Goal: Use online tool/utility: Utilize a website feature to perform a specific function

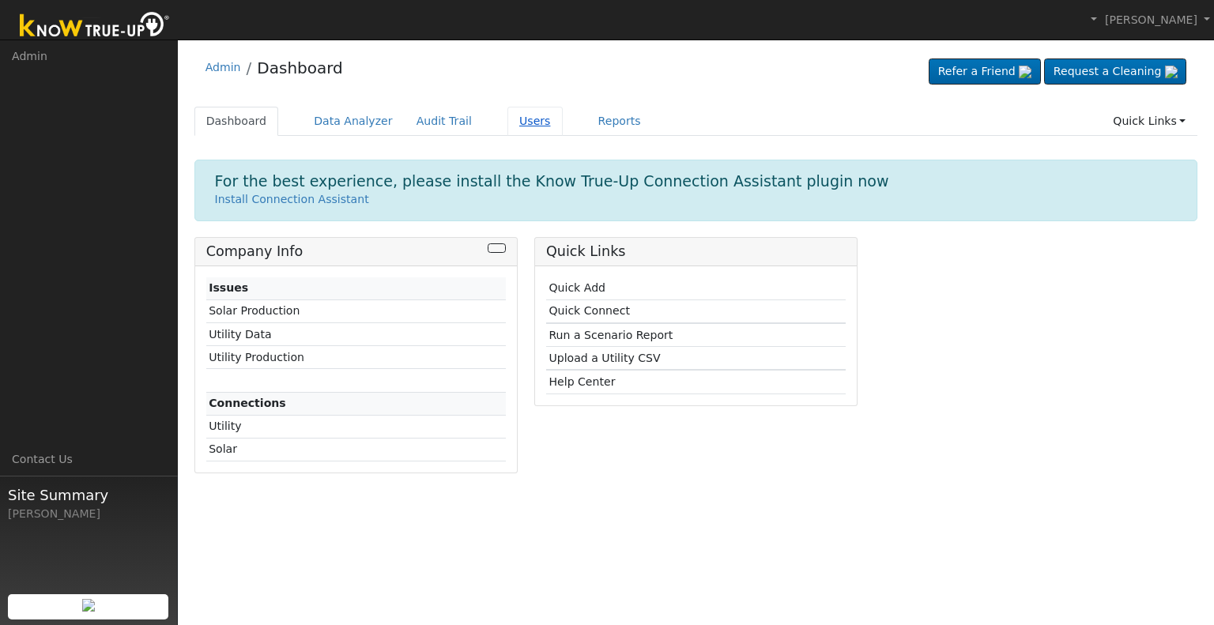
click at [508, 122] on link "Users" at bounding box center [535, 121] width 55 height 29
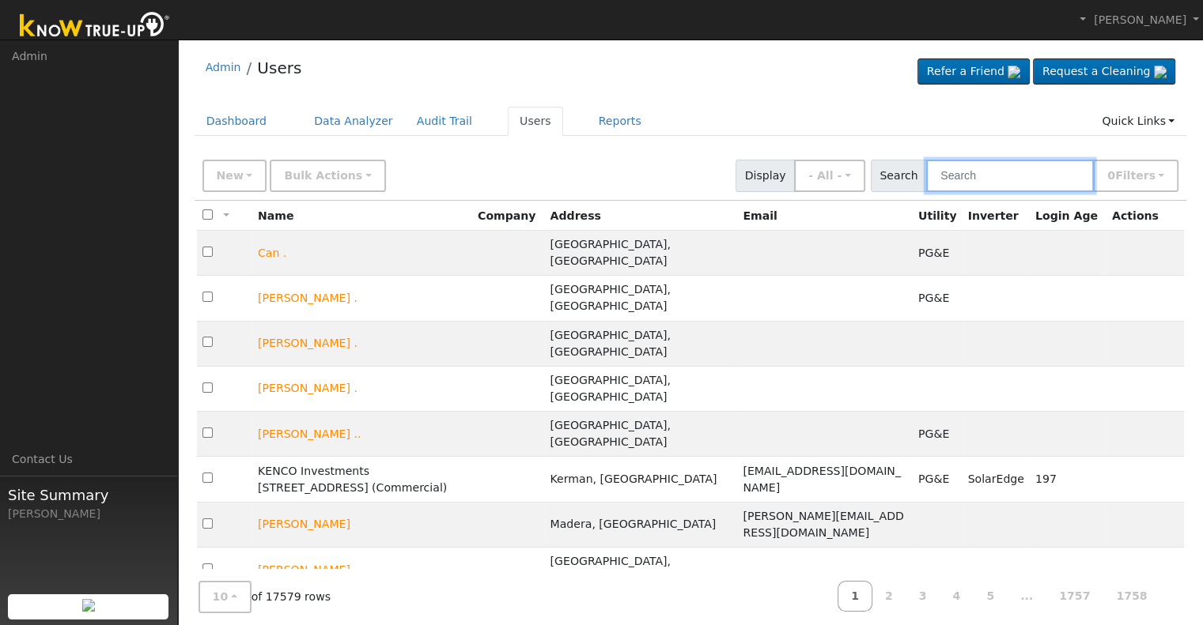
click at [976, 170] on input "text" at bounding box center [1010, 176] width 168 height 32
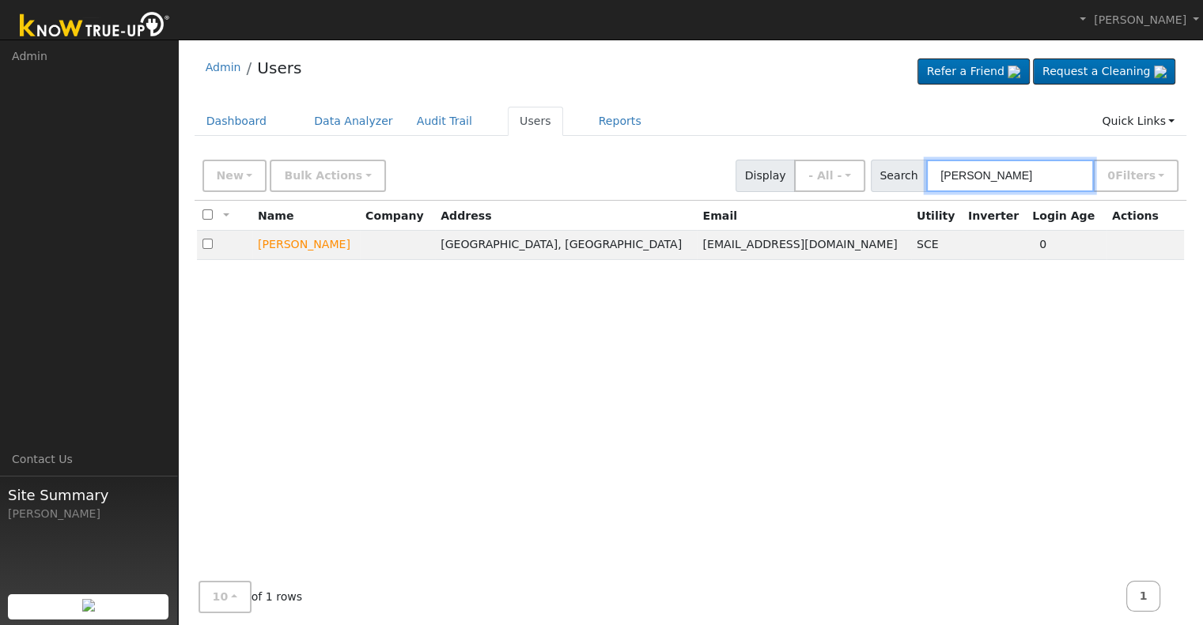
type input "michael garrett"
click at [1015, 290] on div "All None All on page None on page Name Company Address Email Utility Inverter L…" at bounding box center [691, 389] width 992 height 376
click at [1156, 240] on td "Send Email... Copy a Link Reset Password Open Access Data Analyzer Reports Scen…" at bounding box center [1145, 245] width 78 height 29
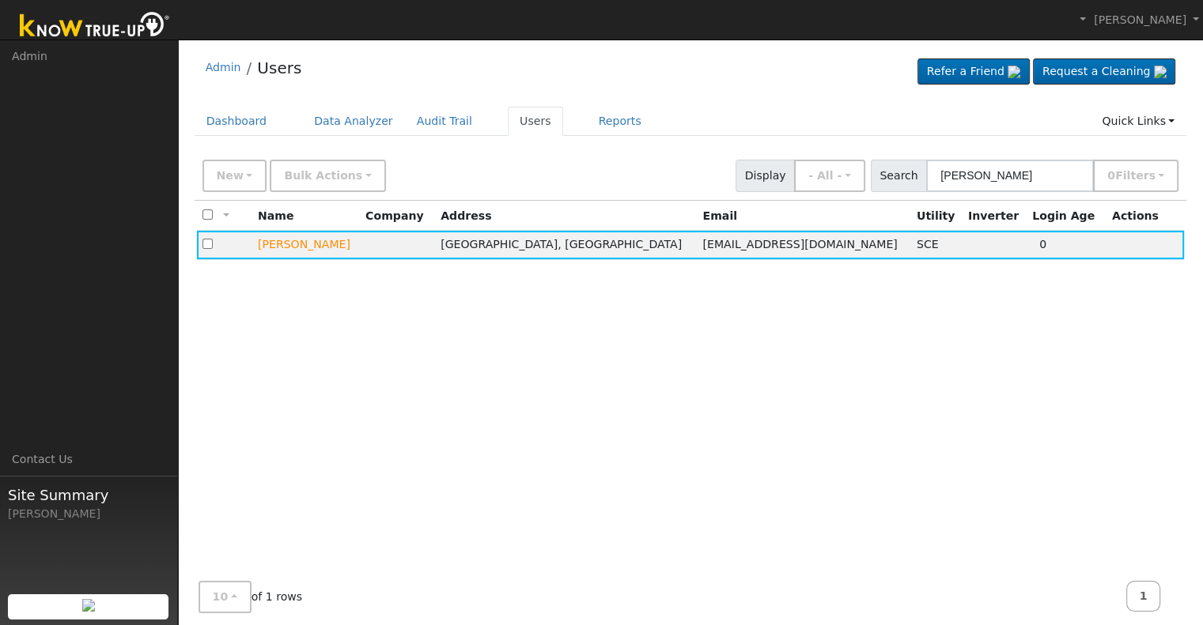
click at [1047, 353] on div "All None All on page None on page Name Company Address Email Utility Inverter L…" at bounding box center [691, 389] width 992 height 376
click at [322, 338] on div "All None All on page None on page Name Company Address Email Utility Inverter L…" at bounding box center [691, 389] width 992 height 376
drag, startPoint x: 1056, startPoint y: 175, endPoint x: 781, endPoint y: 164, distance: 274.6
click at [781, 164] on div "New Add User Quick Add Quick Connect Quick Convert Lead Bulk Actions Send Email…" at bounding box center [690, 173] width 982 height 38
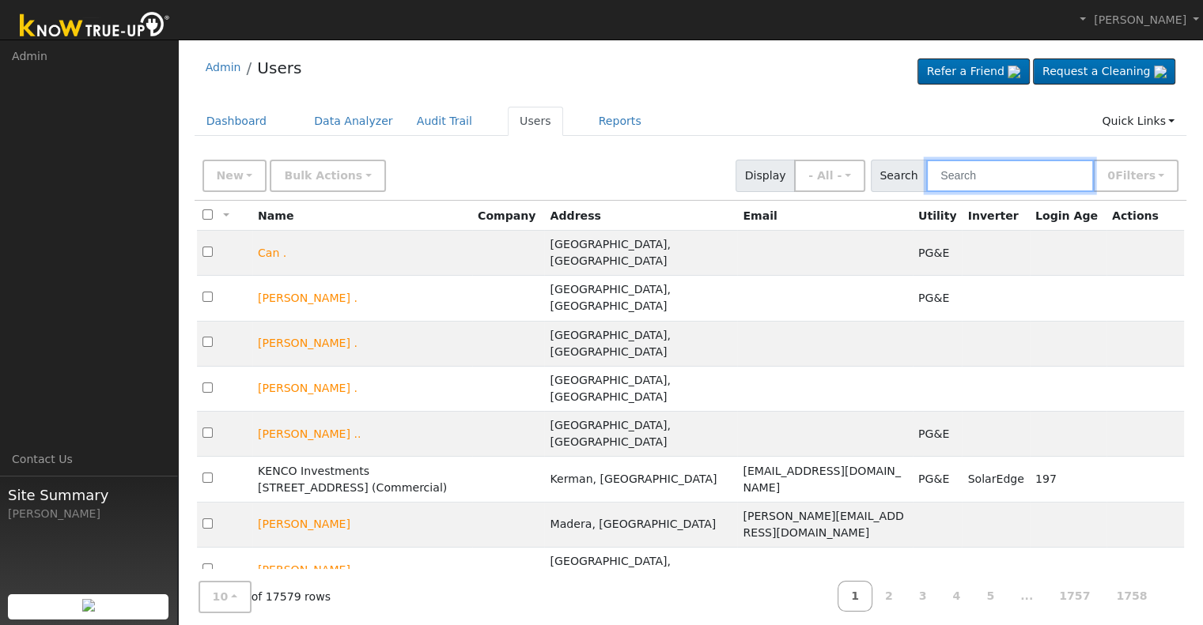
click at [990, 166] on input "text" at bounding box center [1010, 176] width 168 height 32
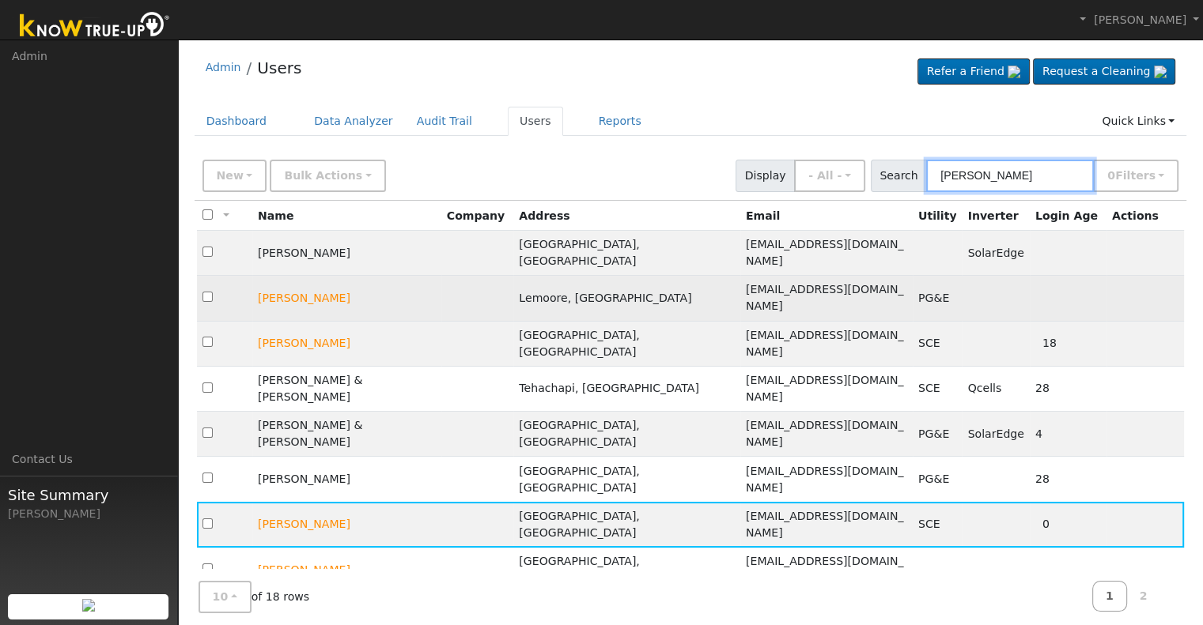
type input "garrett"
click at [1115, 276] on td "Send Email... Copy a Link Reset Password Open Access Data Analyzer Reports Scen…" at bounding box center [1145, 298] width 78 height 45
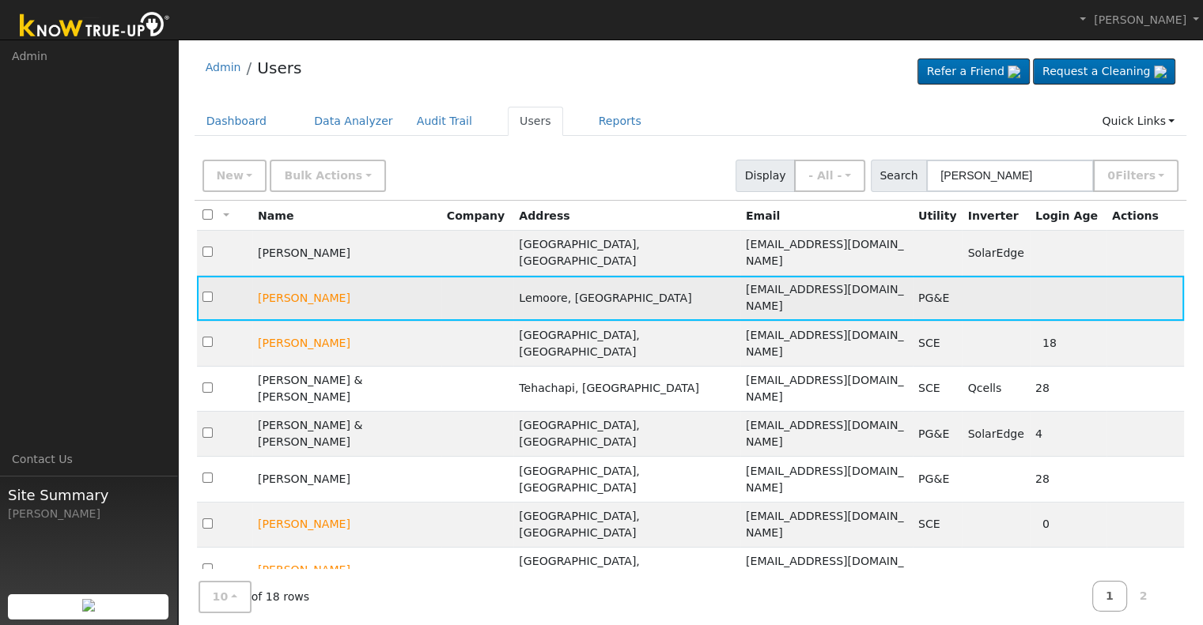
click at [1116, 278] on td "Send Email... Copy a Link Reset Password Open Access Data Analyzer Reports Scen…" at bounding box center [1145, 298] width 78 height 45
click at [332, 276] on td "Garrett Davis" at bounding box center [346, 298] width 189 height 45
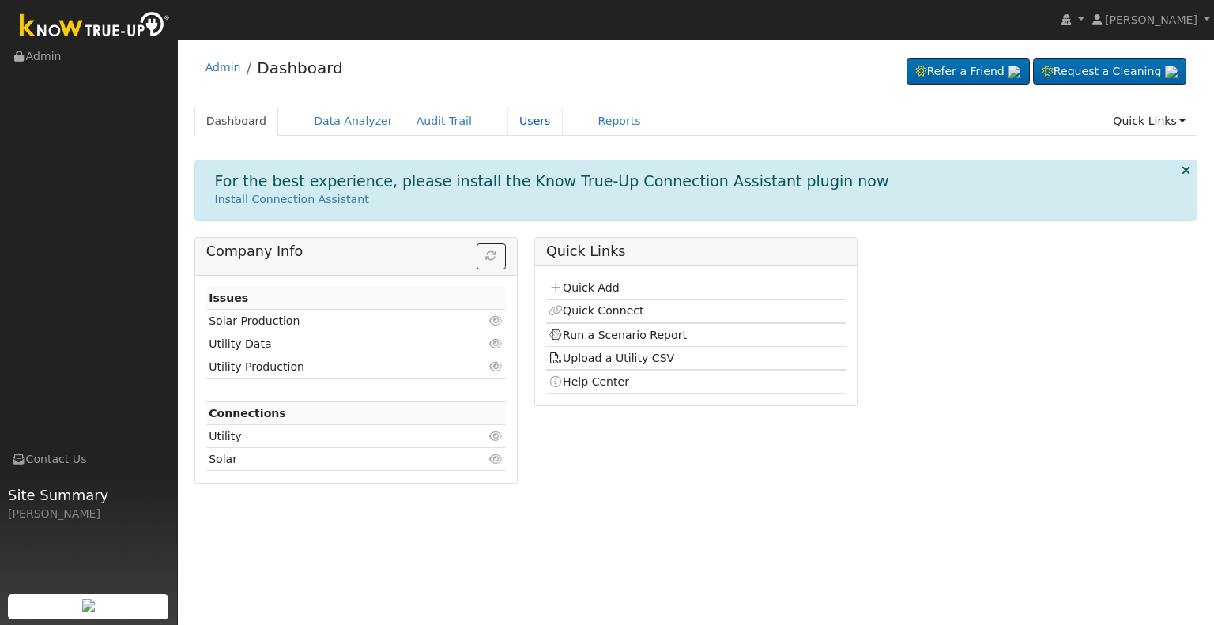
click at [508, 121] on link "Users" at bounding box center [535, 121] width 55 height 29
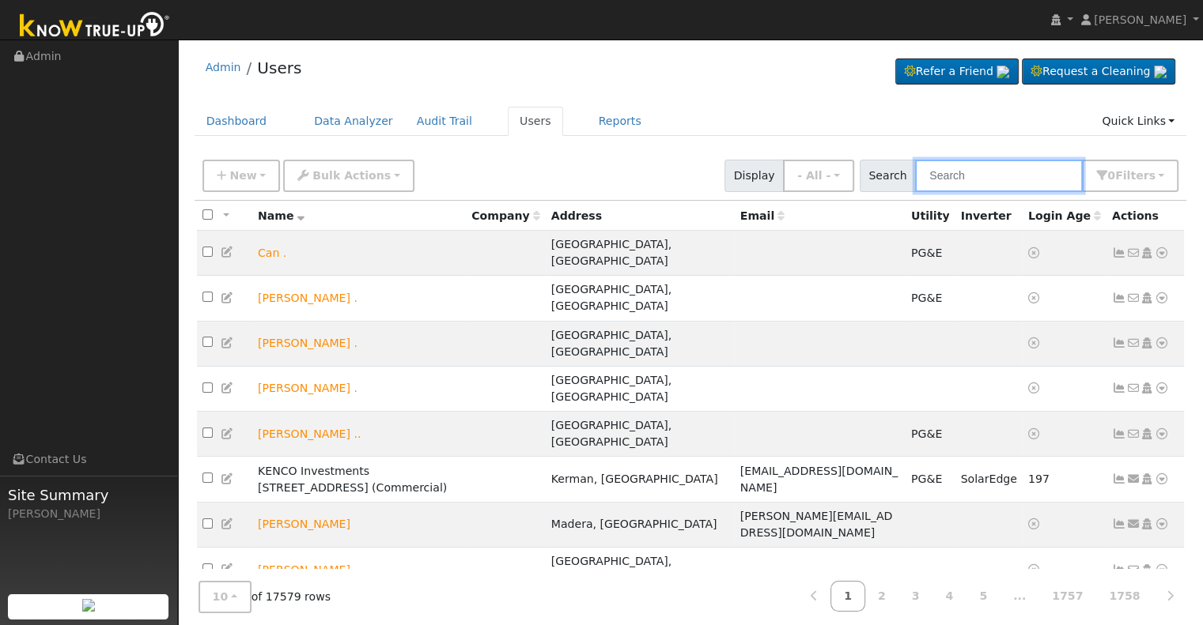
click at [964, 170] on input "text" at bounding box center [999, 176] width 168 height 32
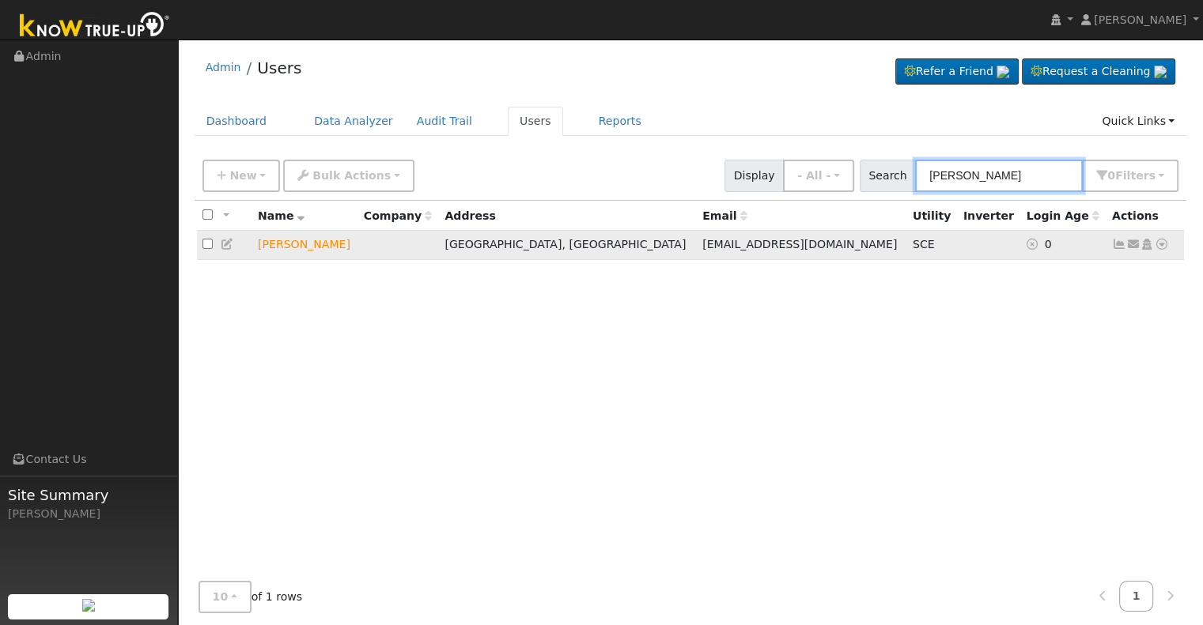
type input "michael garrett"
click at [1167, 242] on icon at bounding box center [1161, 244] width 14 height 11
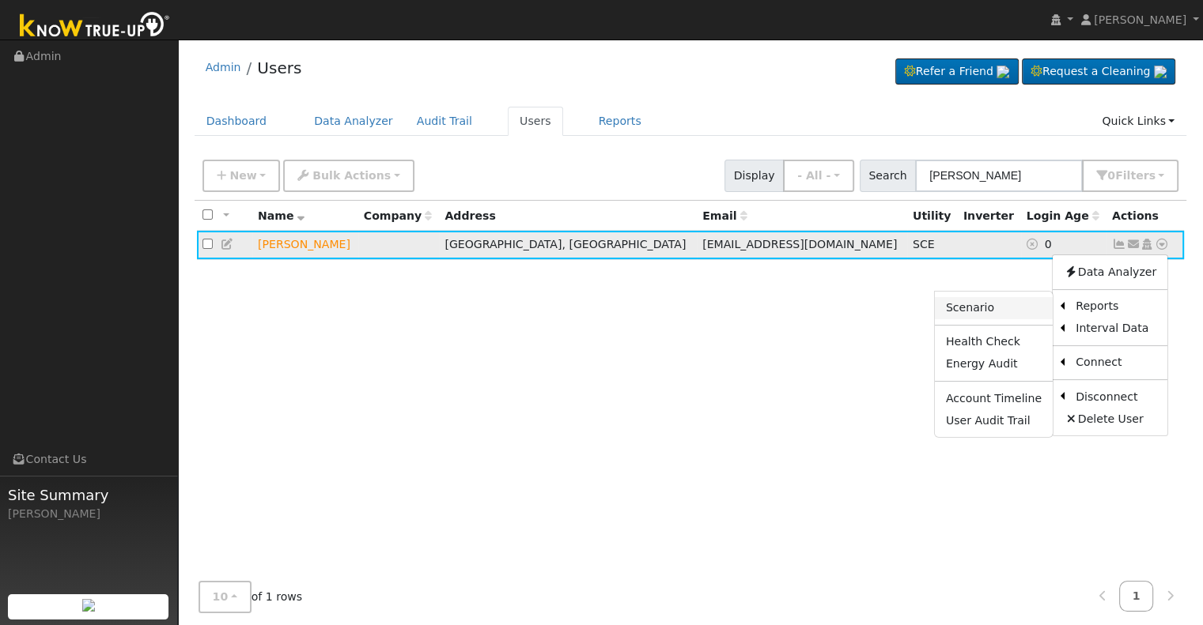
click at [989, 309] on link "Scenario" at bounding box center [994, 308] width 118 height 22
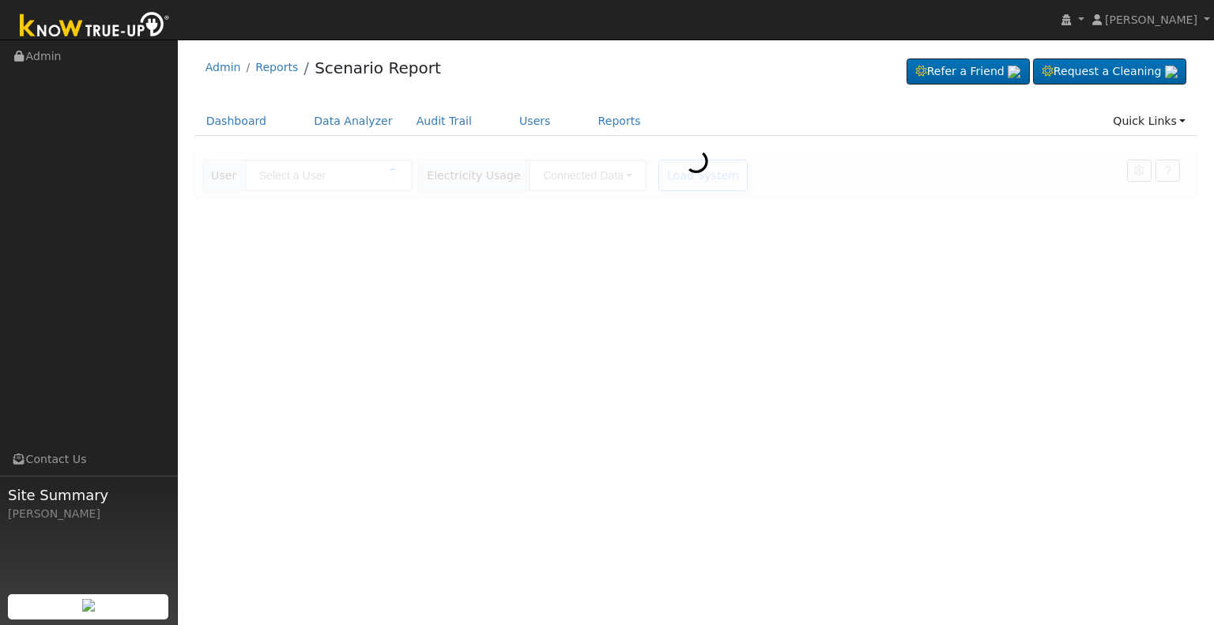
type input "[PERSON_NAME]"
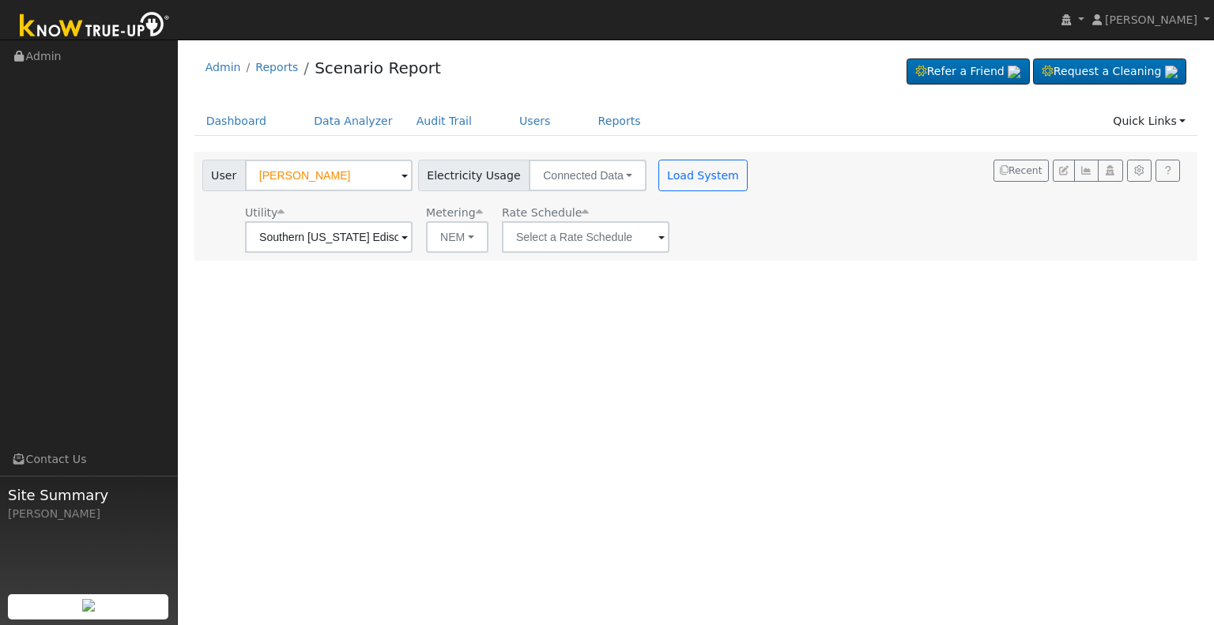
click at [408, 240] on span at bounding box center [405, 238] width 6 height 18
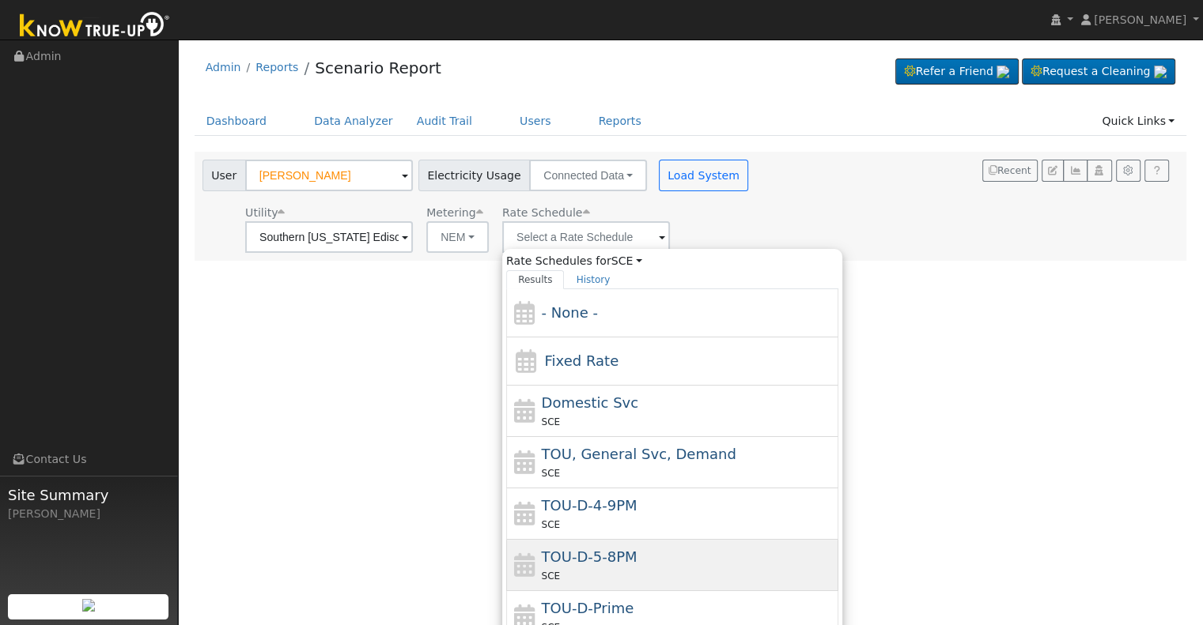
click at [602, 564] on span "TOU-D-5-8PM" at bounding box center [590, 557] width 96 height 17
type input "TOU-D-5-8PM"
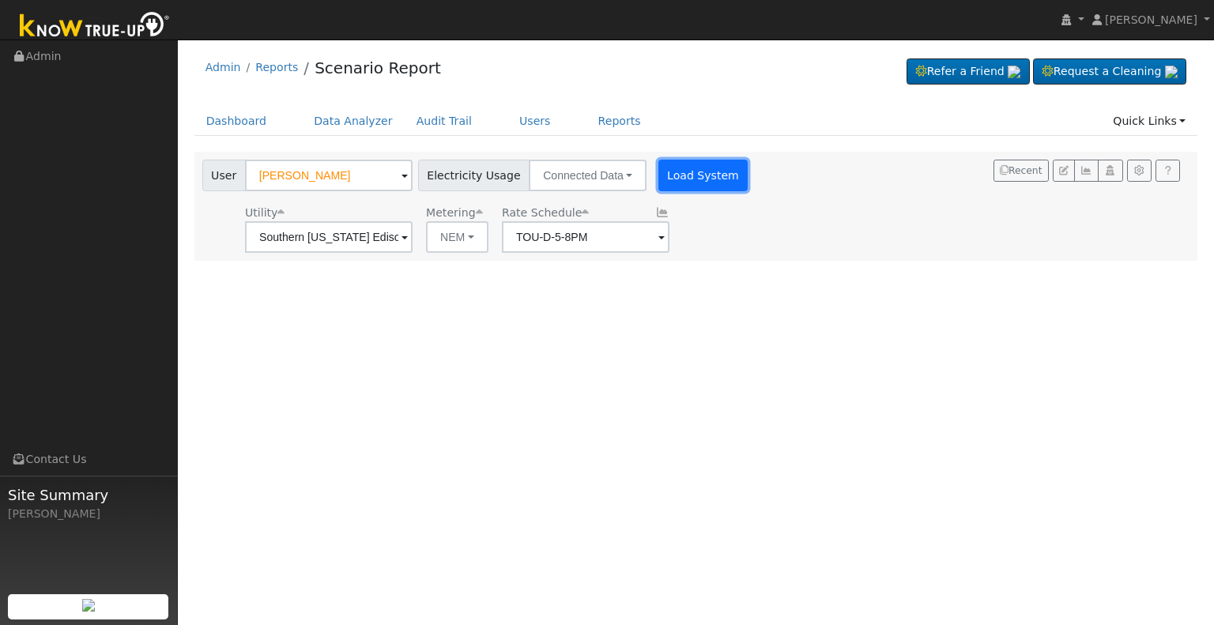
click at [684, 174] on button "Load System" at bounding box center [704, 176] width 90 height 32
